Goal: Download file/media

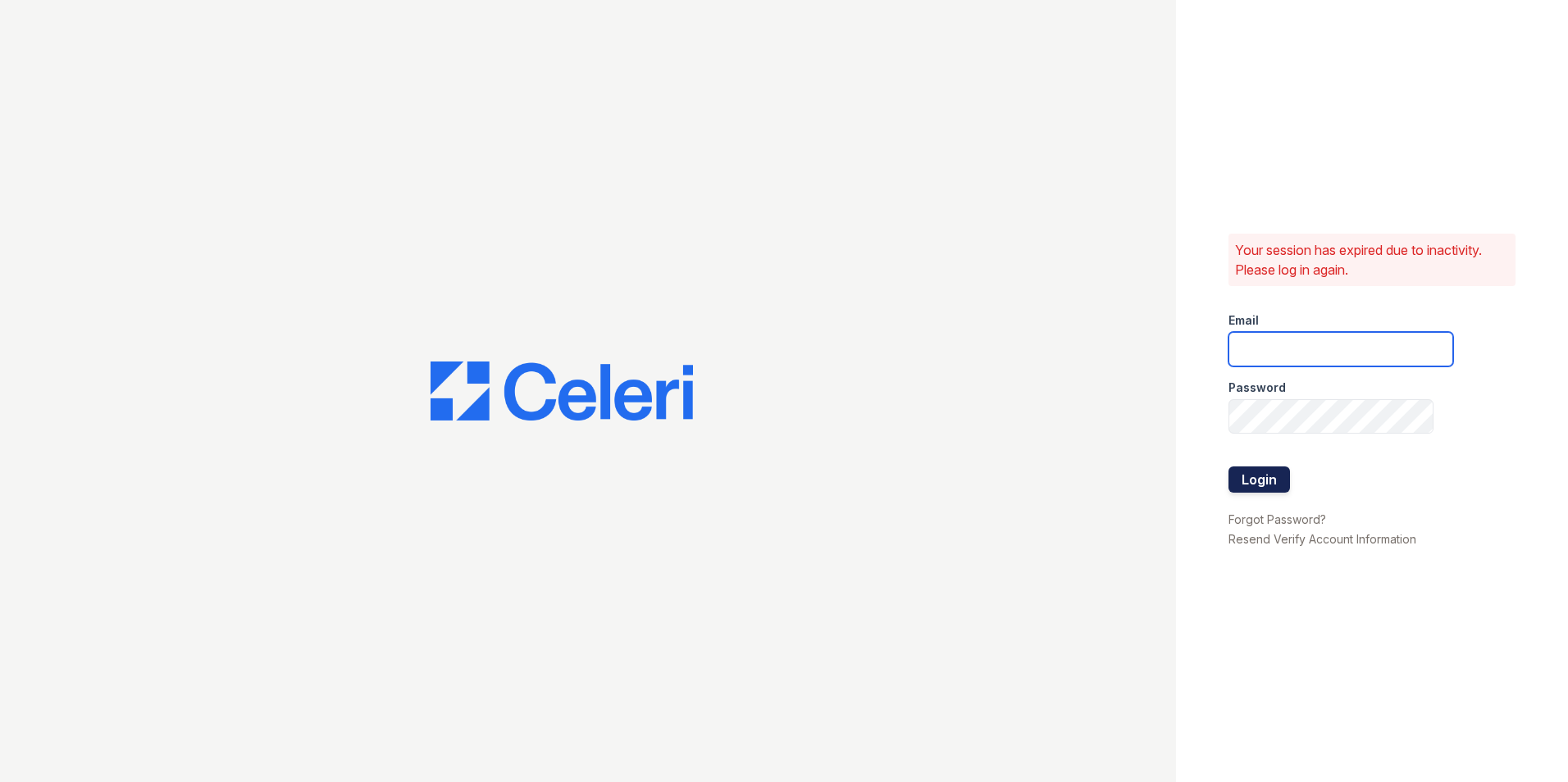
type input "aimegatica@spmlv.com"
click at [1274, 475] on button "Login" at bounding box center [1259, 479] width 61 height 26
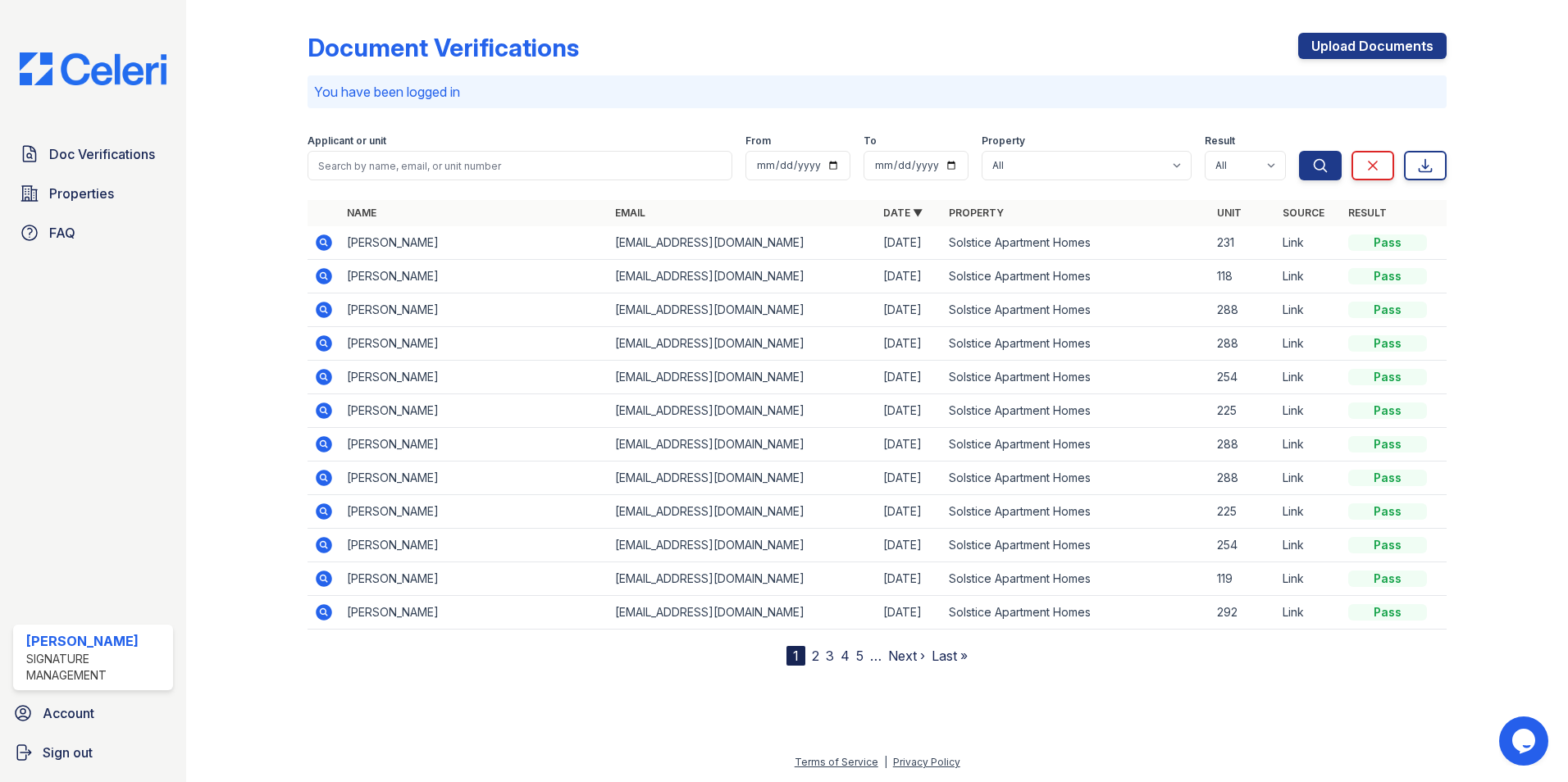
click at [330, 243] on icon at bounding box center [324, 243] width 16 height 16
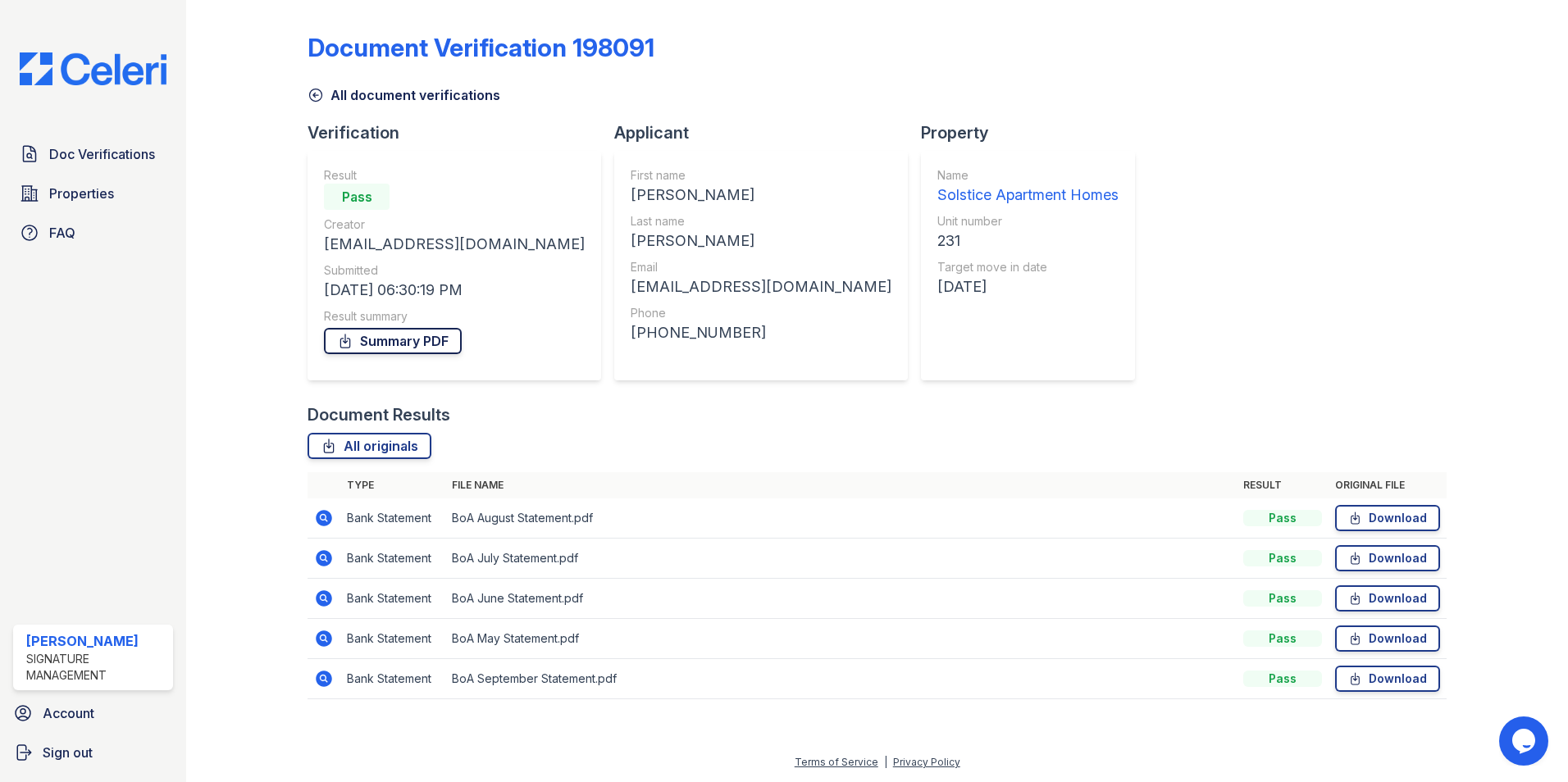
click at [385, 342] on link "Summary PDF" at bounding box center [392, 341] width 138 height 26
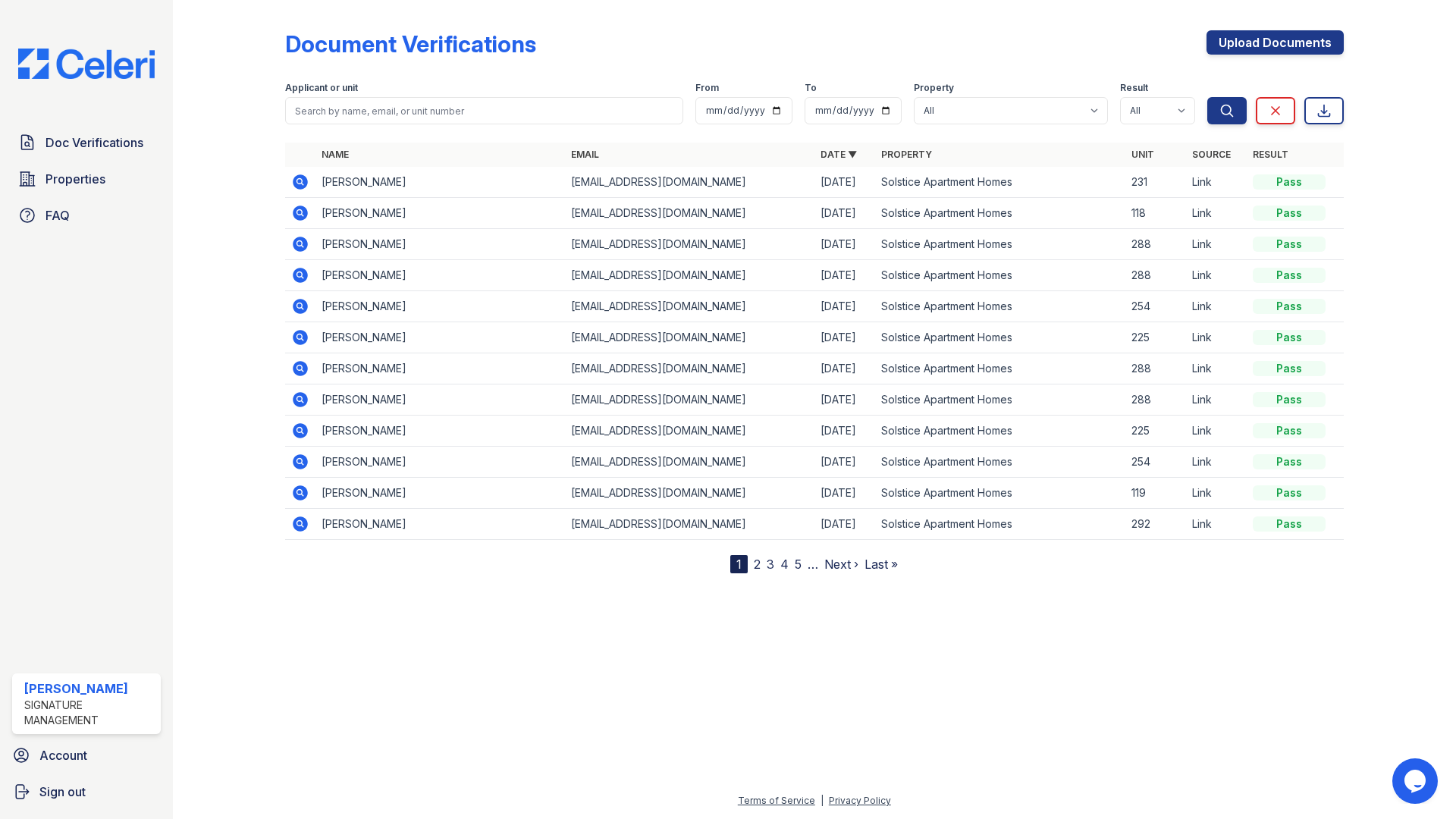
click at [353, 187] on td "Carter Moore" at bounding box center [440, 182] width 249 height 31
click at [298, 182] on icon at bounding box center [300, 182] width 18 height 18
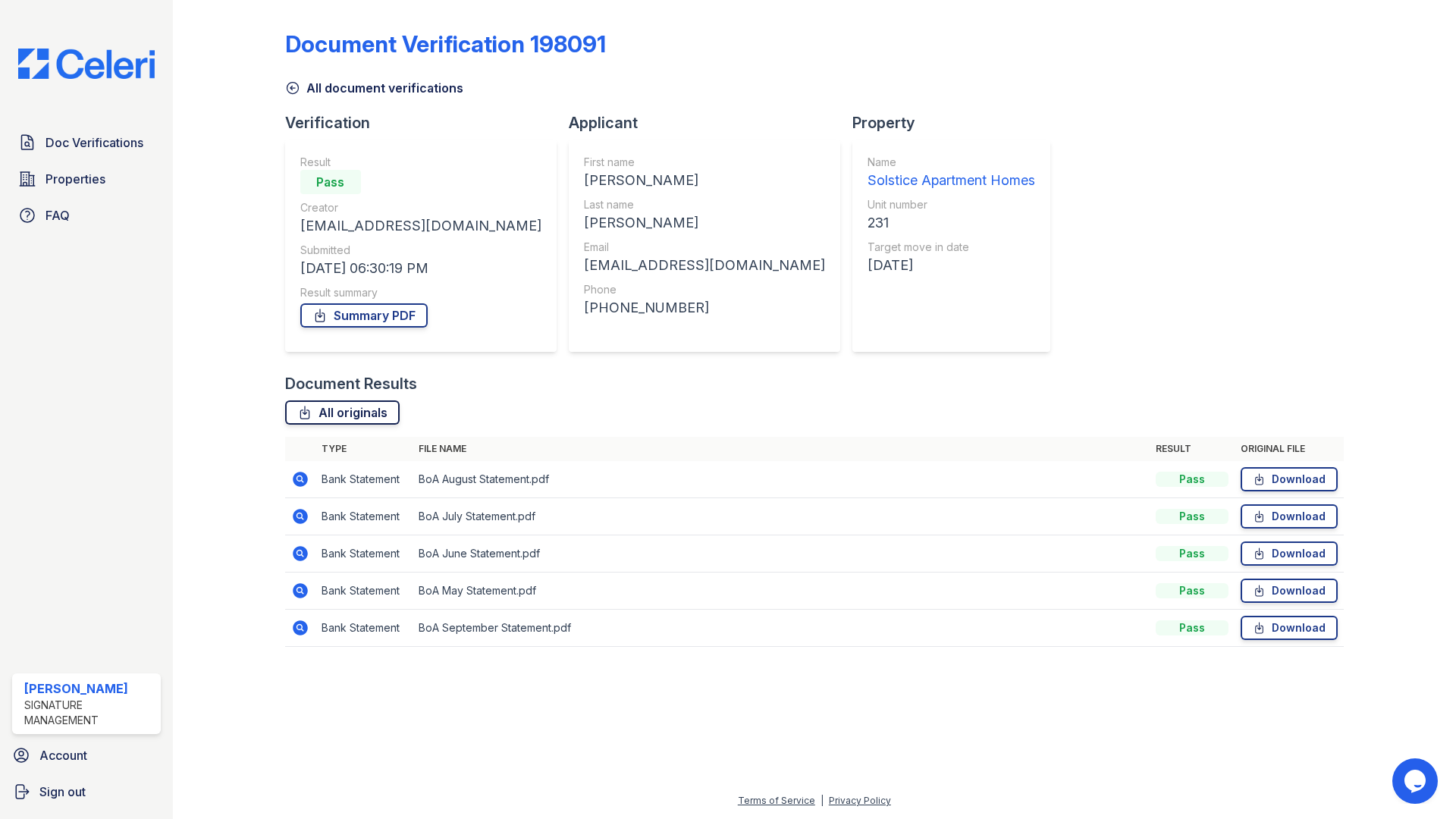
click at [354, 417] on link "All originals" at bounding box center [343, 412] width 115 height 24
drag, startPoint x: 1010, startPoint y: 73, endPoint x: 1005, endPoint y: 66, distance: 8.6
click at [1005, 66] on div "Document Verification 198091 All document verifications Verification Result Pas…" at bounding box center [814, 333] width 1059 height 656
